Goal: Check status: Check status

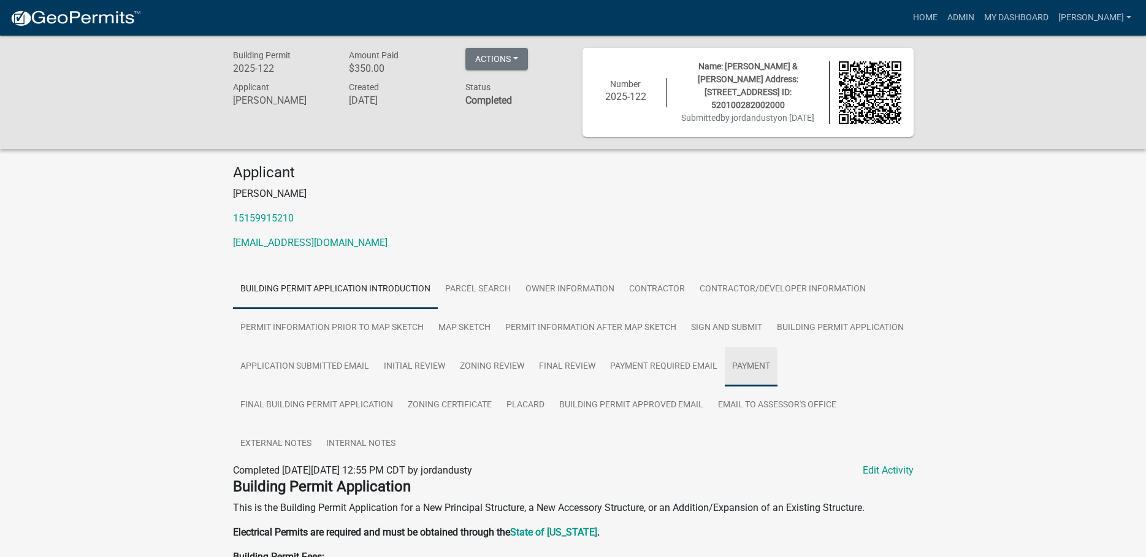
click at [758, 369] on link "Payment" at bounding box center [751, 366] width 53 height 39
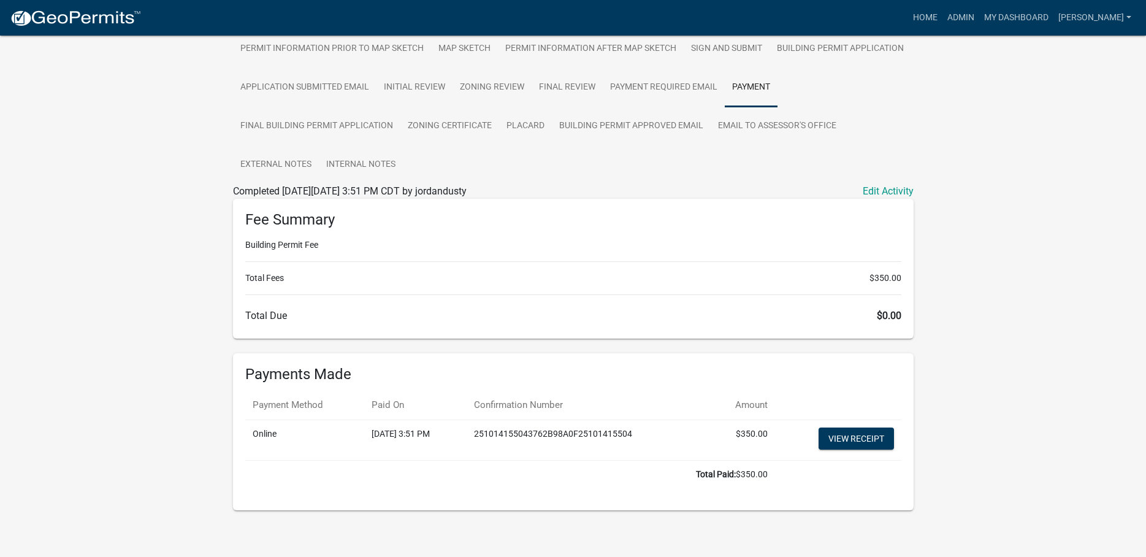
scroll to position [281, 0]
click at [856, 436] on link "View receipt" at bounding box center [855, 436] width 75 height 22
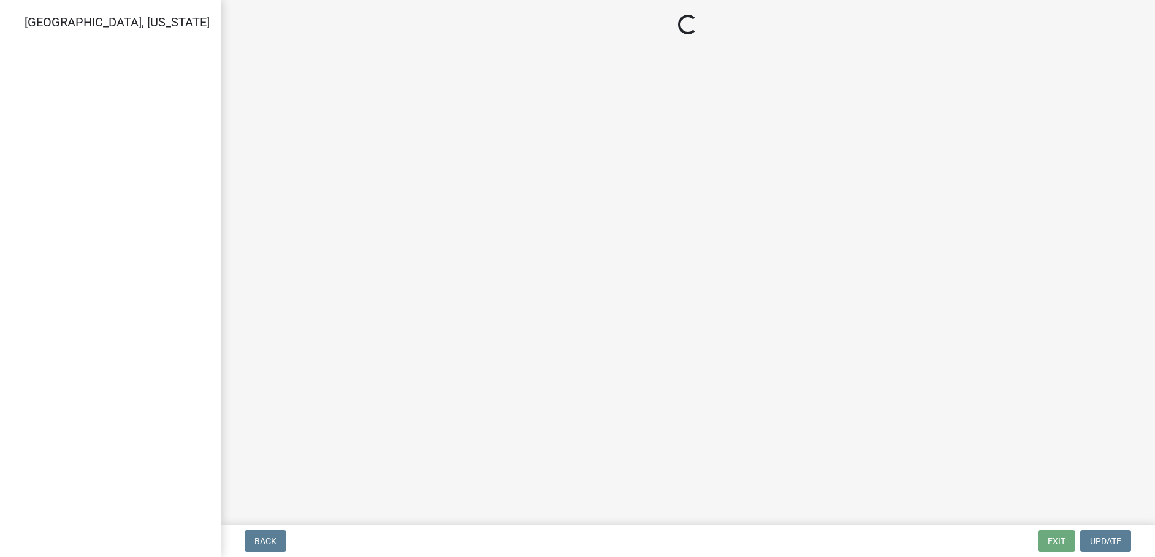
select select "3: 3"
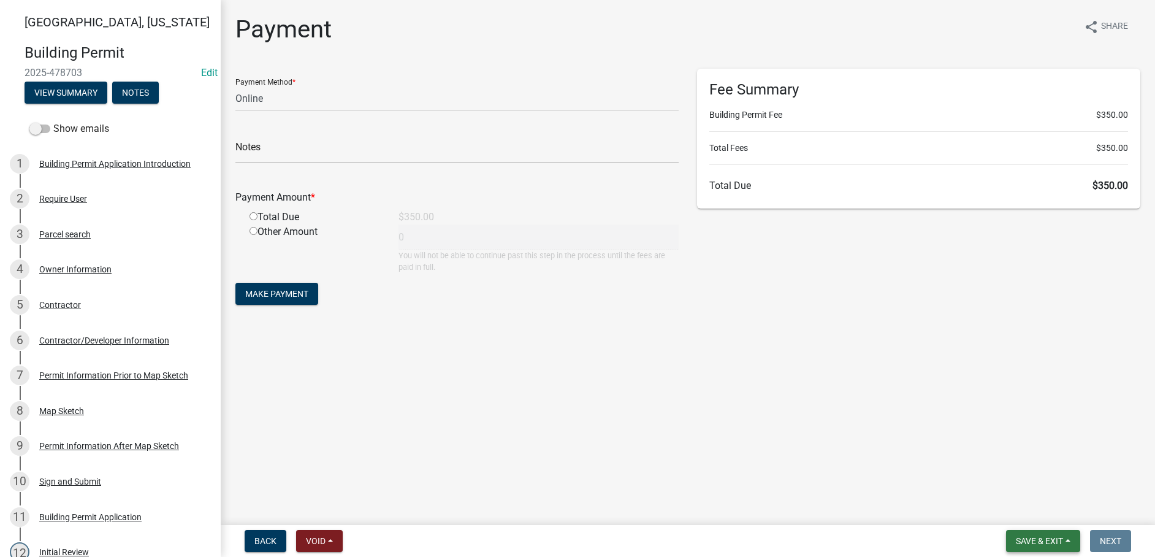
click at [1037, 537] on span "Save & Exit" at bounding box center [1039, 541] width 47 height 10
click at [1026, 513] on button "Save & Exit" at bounding box center [1031, 508] width 98 height 29
